Goal: Task Accomplishment & Management: Manage account settings

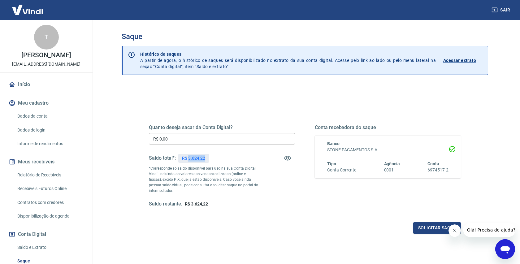
drag, startPoint x: 204, startPoint y: 157, endPoint x: 189, endPoint y: 157, distance: 15.2
click at [189, 157] on p "R$ 3.624,22" at bounding box center [193, 158] width 23 height 6
copy p "3.624,22"
click at [184, 137] on input "R$ 0,00" at bounding box center [222, 138] width 146 height 11
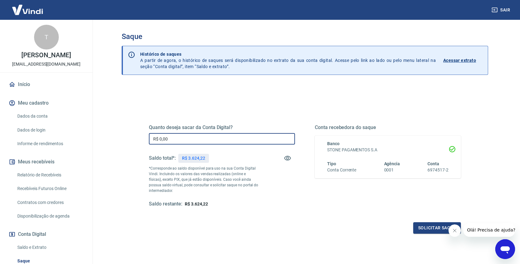
paste input "text"
drag, startPoint x: 182, startPoint y: 139, endPoint x: 141, endPoint y: 142, distance: 41.2
click at [141, 142] on div "Quanto deseja sacar da Conta Digital? R$ 0,00 ​ Saldo total*: R$ 3.624,22 *Corr…" at bounding box center [304, 169] width 341 height 144
paste input "text"
type input "R$ 3.624,22"
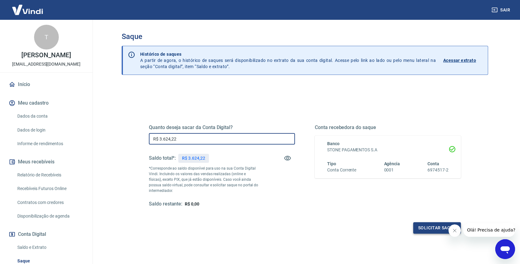
click at [435, 227] on button "Solicitar saque" at bounding box center [437, 227] width 48 height 11
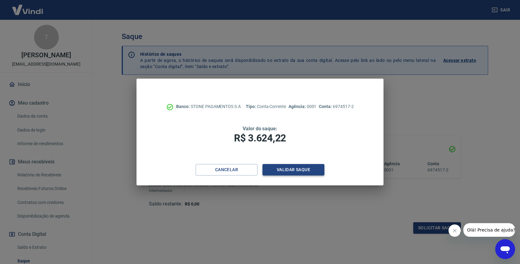
click at [304, 168] on button "Validar saque" at bounding box center [293, 169] width 62 height 11
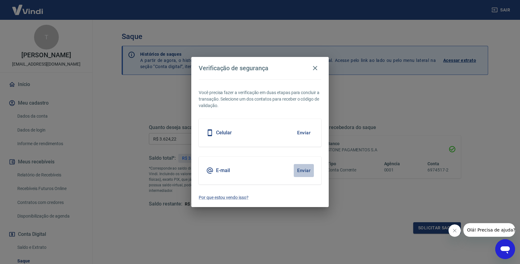
click at [304, 169] on button "Enviar" at bounding box center [303, 170] width 20 height 13
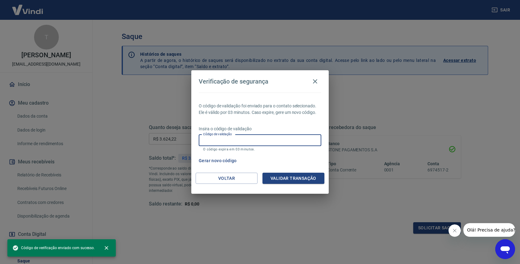
click at [247, 135] on input "Código de validação" at bounding box center [260, 140] width 122 height 11
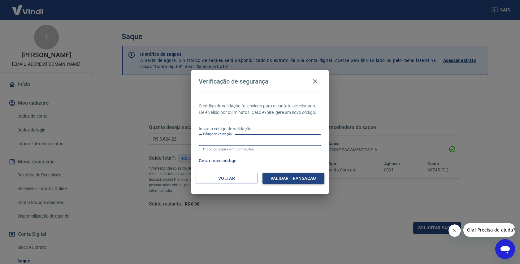
paste input "674261"
type input "674261"
click at [282, 178] on button "Validar transação" at bounding box center [293, 178] width 62 height 11
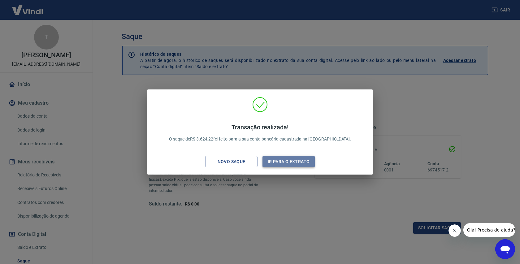
click at [290, 161] on button "Ir para o extrato" at bounding box center [288, 161] width 52 height 11
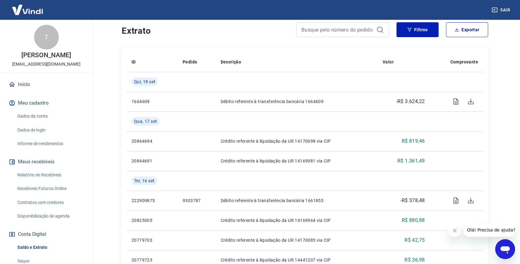
scroll to position [125, 0]
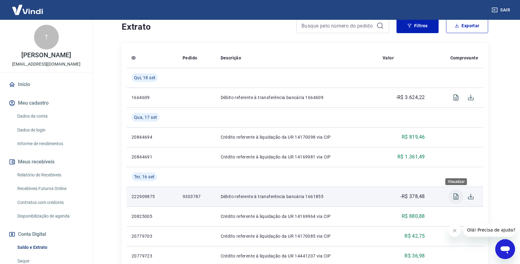
click at [455, 196] on icon "Visualizar" at bounding box center [455, 196] width 7 height 7
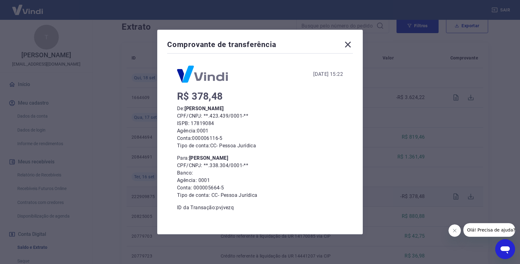
scroll to position [8, 0]
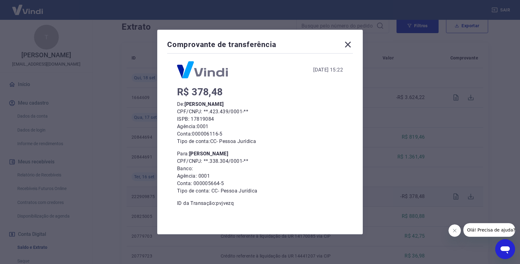
click at [349, 45] on icon at bounding box center [348, 45] width 10 height 10
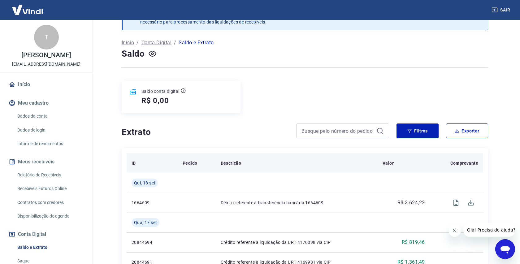
scroll to position [0, 0]
